Goal: Information Seeking & Learning: Check status

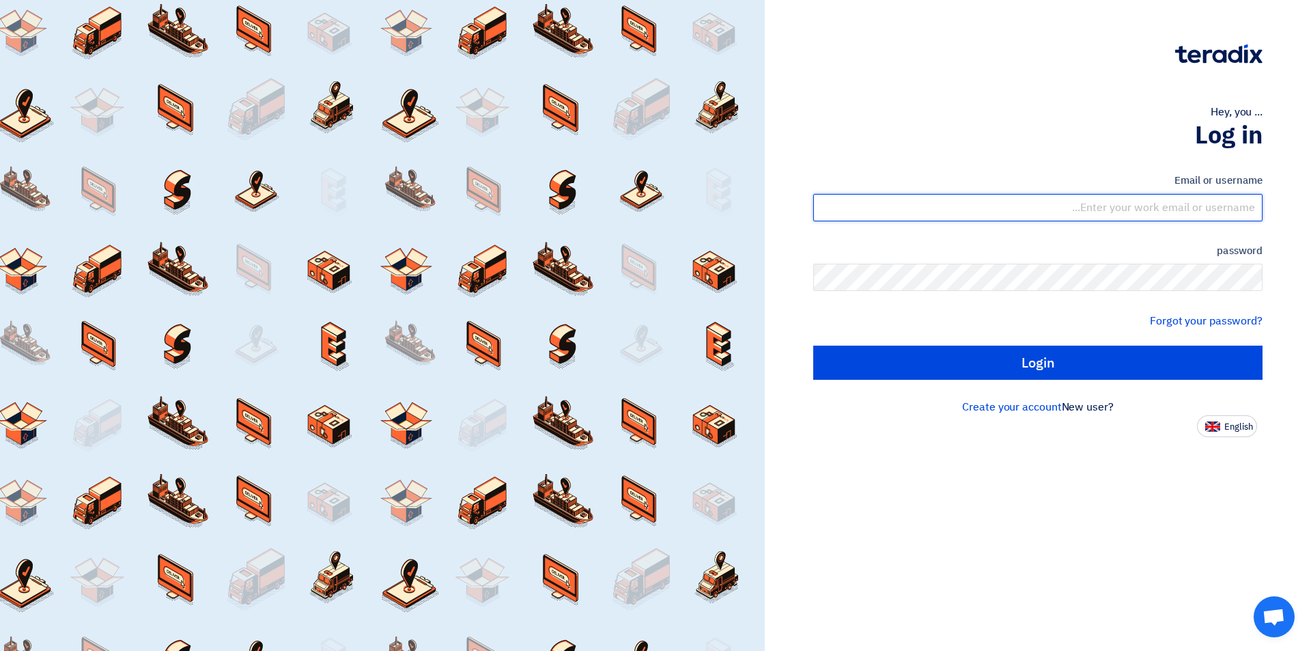
type input "[EMAIL_ADDRESS][DOMAIN_NAME]"
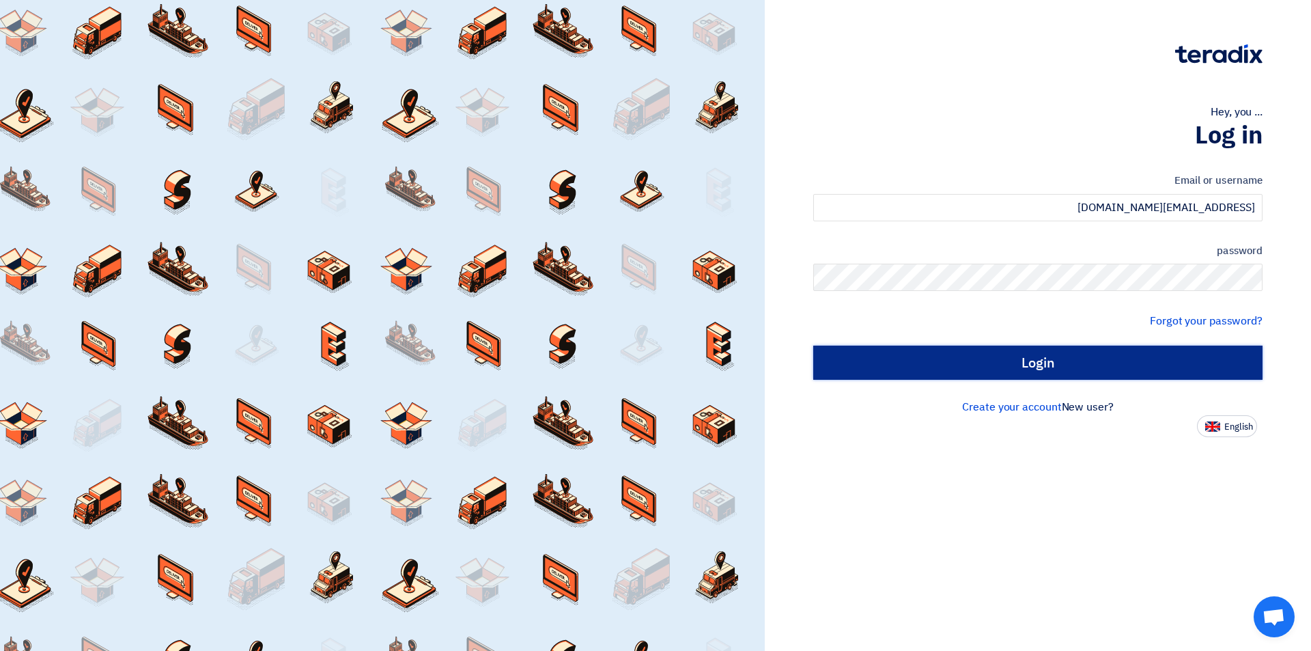
click at [984, 363] on input "Login" at bounding box center [1037, 363] width 449 height 34
type input "Sign in"
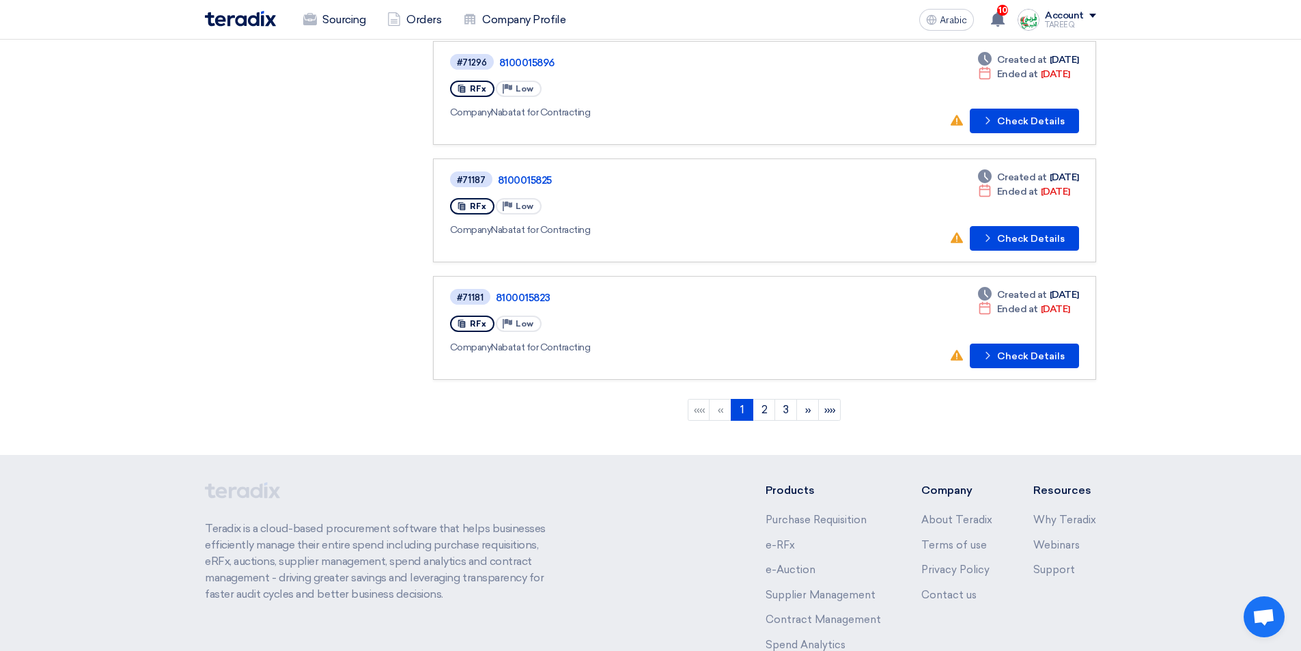
scroll to position [956, 0]
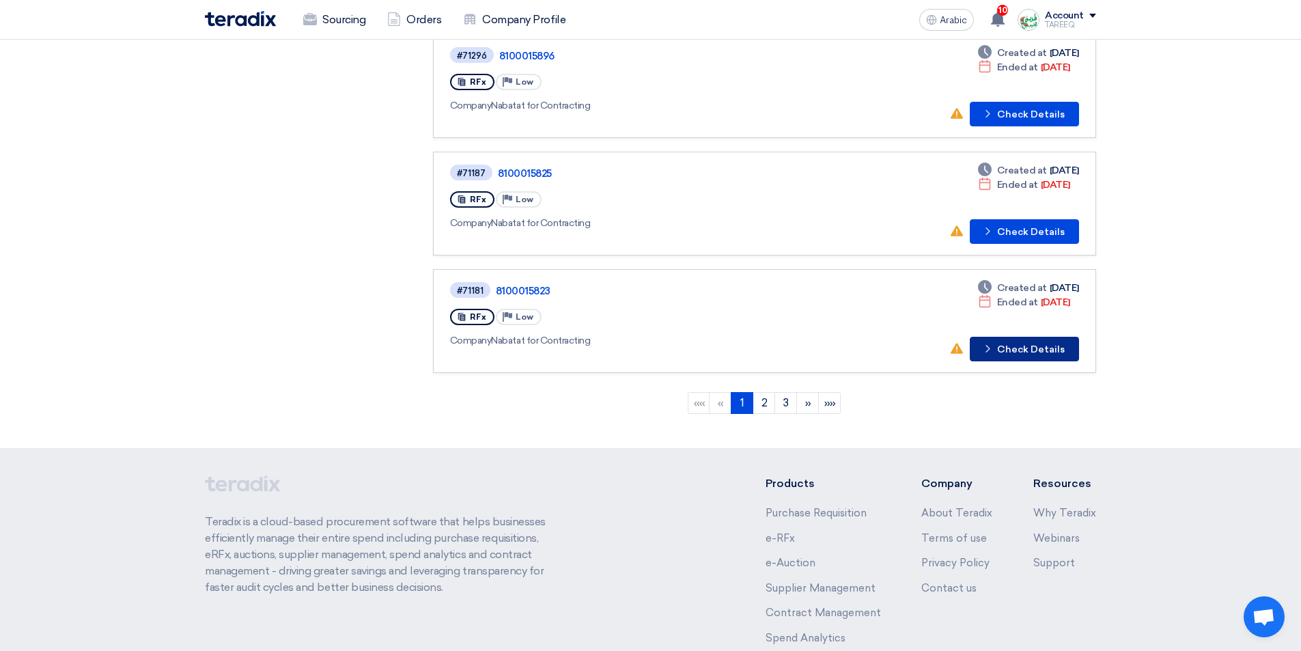
click at [1023, 356] on button "Check details Check Details" at bounding box center [1024, 349] width 109 height 25
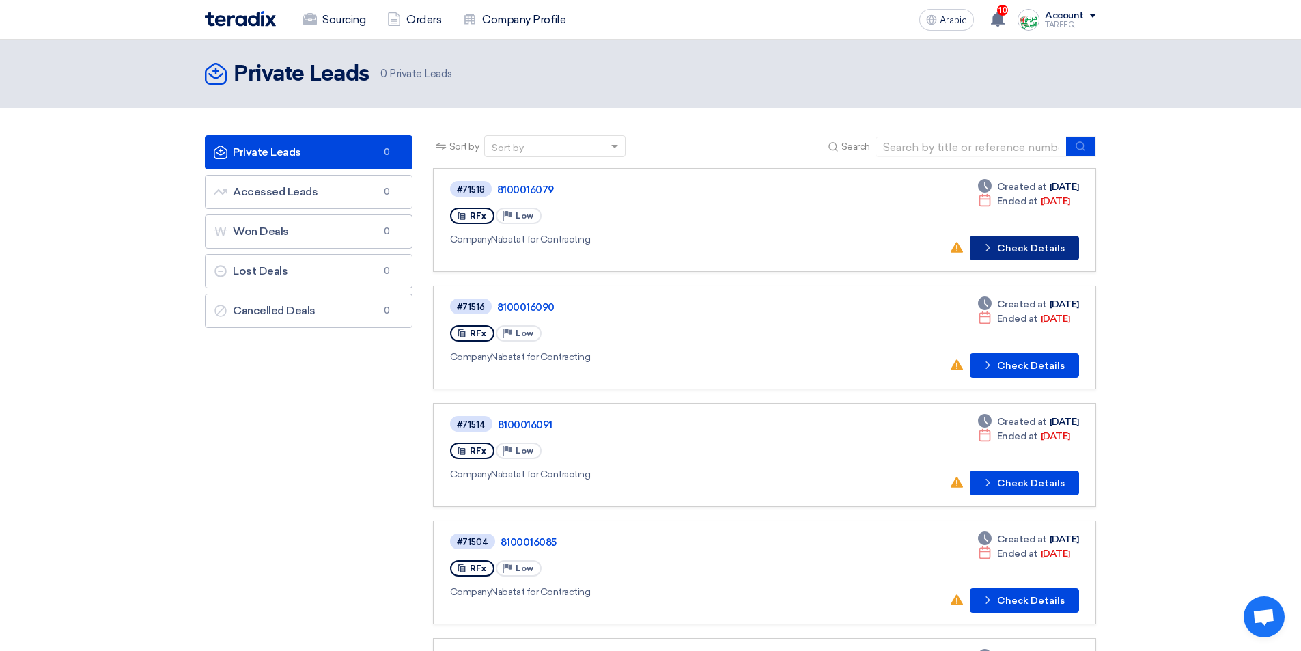
click at [1008, 250] on font "Check Details" at bounding box center [1031, 248] width 68 height 12
click at [998, 365] on button "Check details Check Details" at bounding box center [1024, 365] width 109 height 25
click at [1001, 488] on font "Check Details" at bounding box center [1031, 483] width 68 height 12
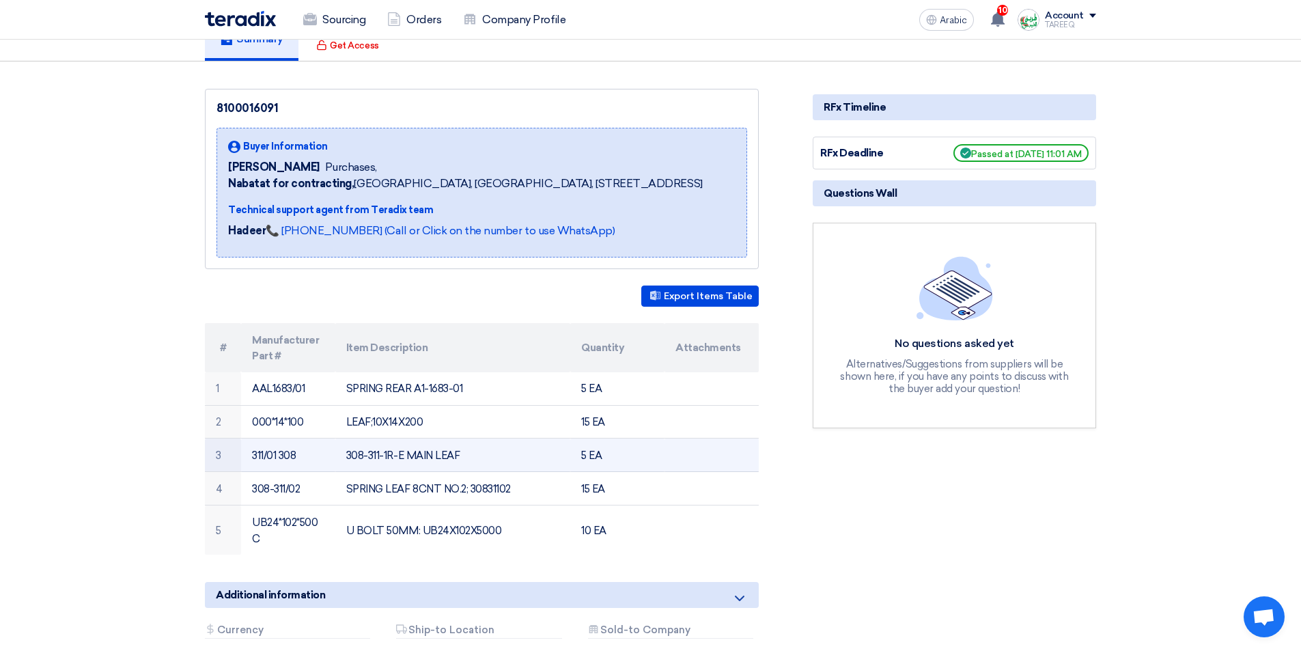
scroll to position [137, 0]
